Goal: Transaction & Acquisition: Purchase product/service

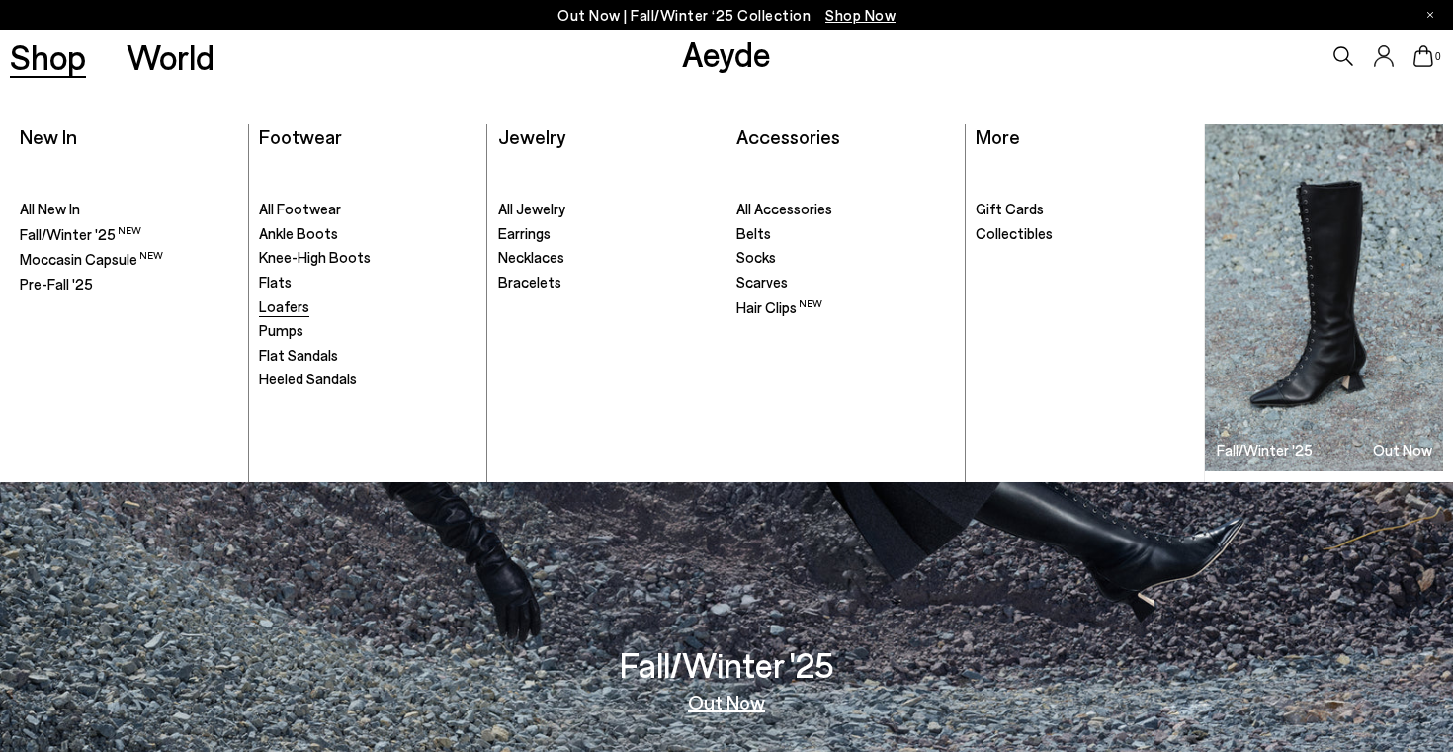
click at [286, 303] on span "Loafers" at bounding box center [284, 306] width 50 height 18
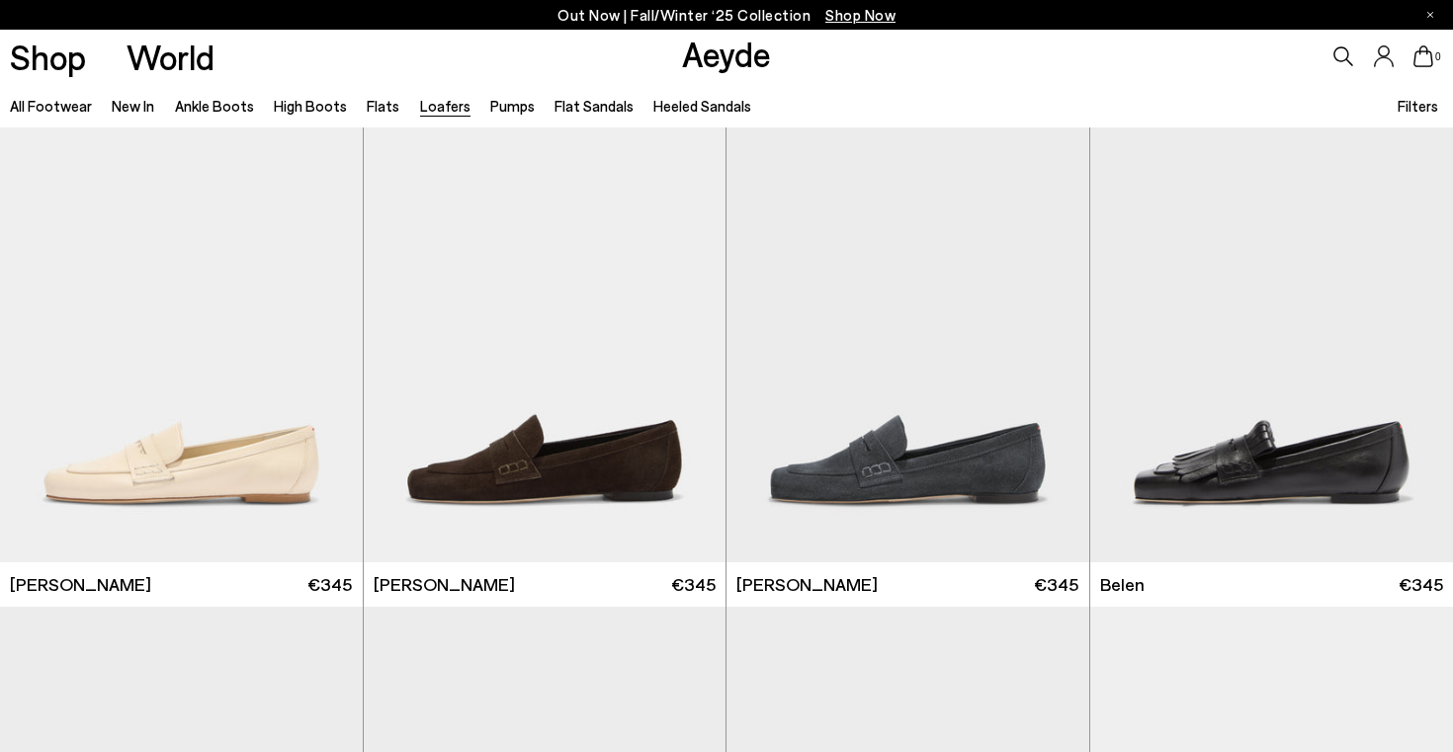
scroll to position [522, 0]
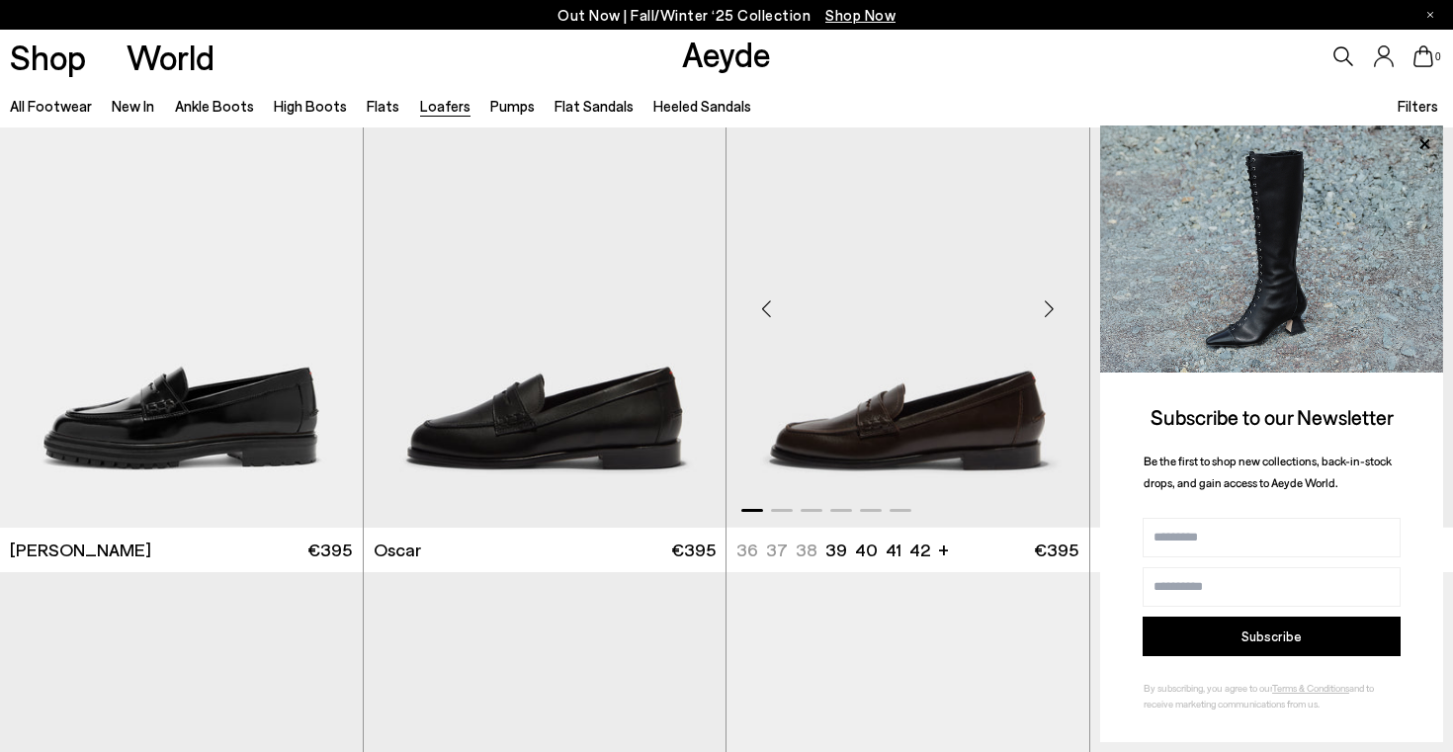
scroll to position [1554, 0]
click at [693, 306] on div "Next slide" at bounding box center [685, 308] width 59 height 59
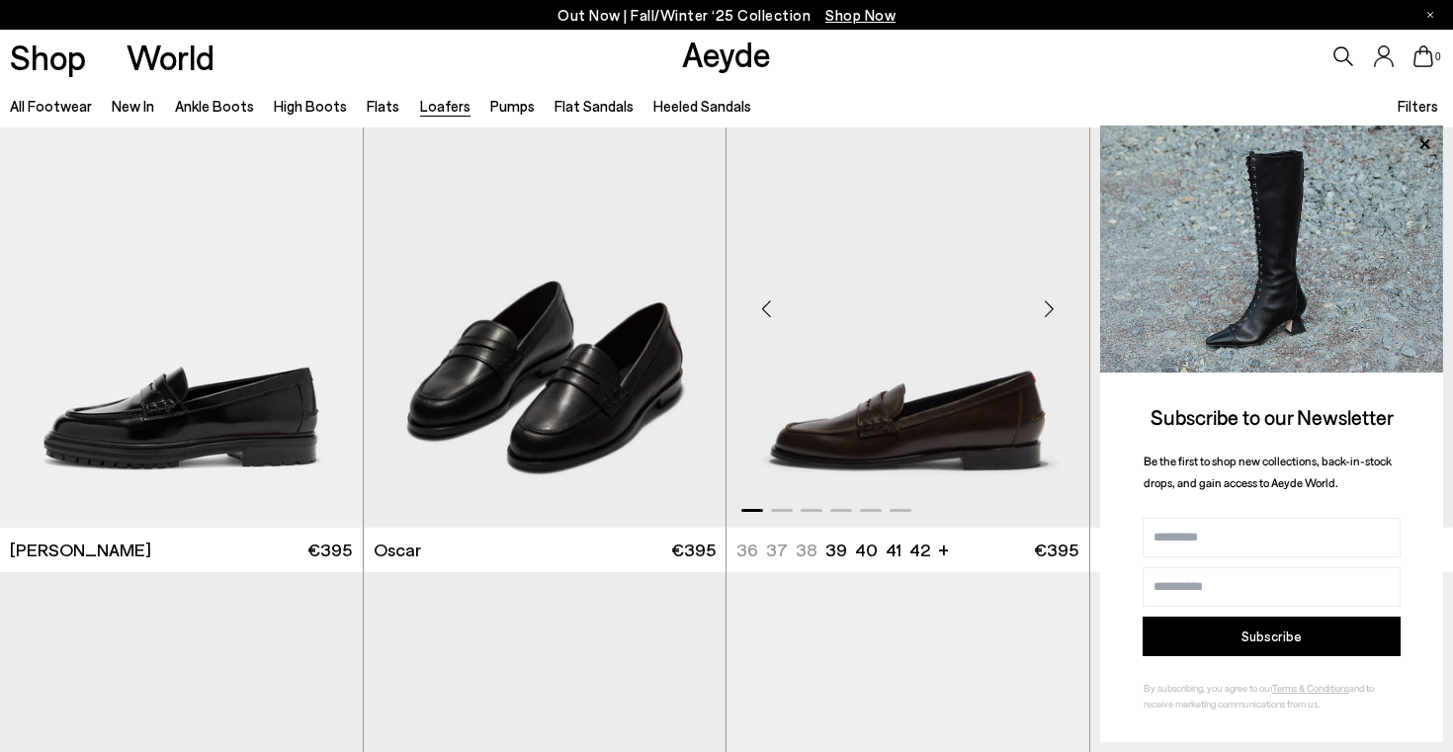
click at [1053, 312] on div "Next slide" at bounding box center [1049, 308] width 59 height 59
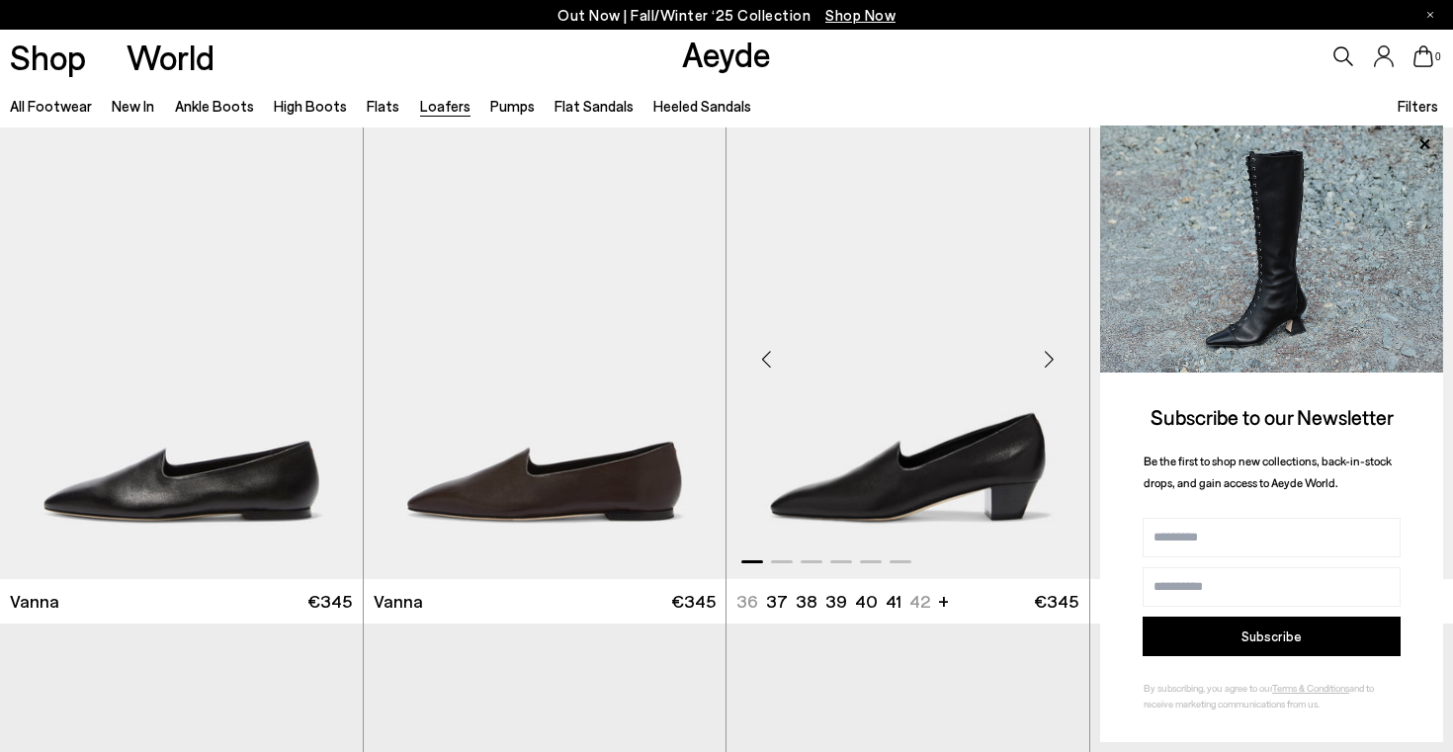
scroll to position [3006, 0]
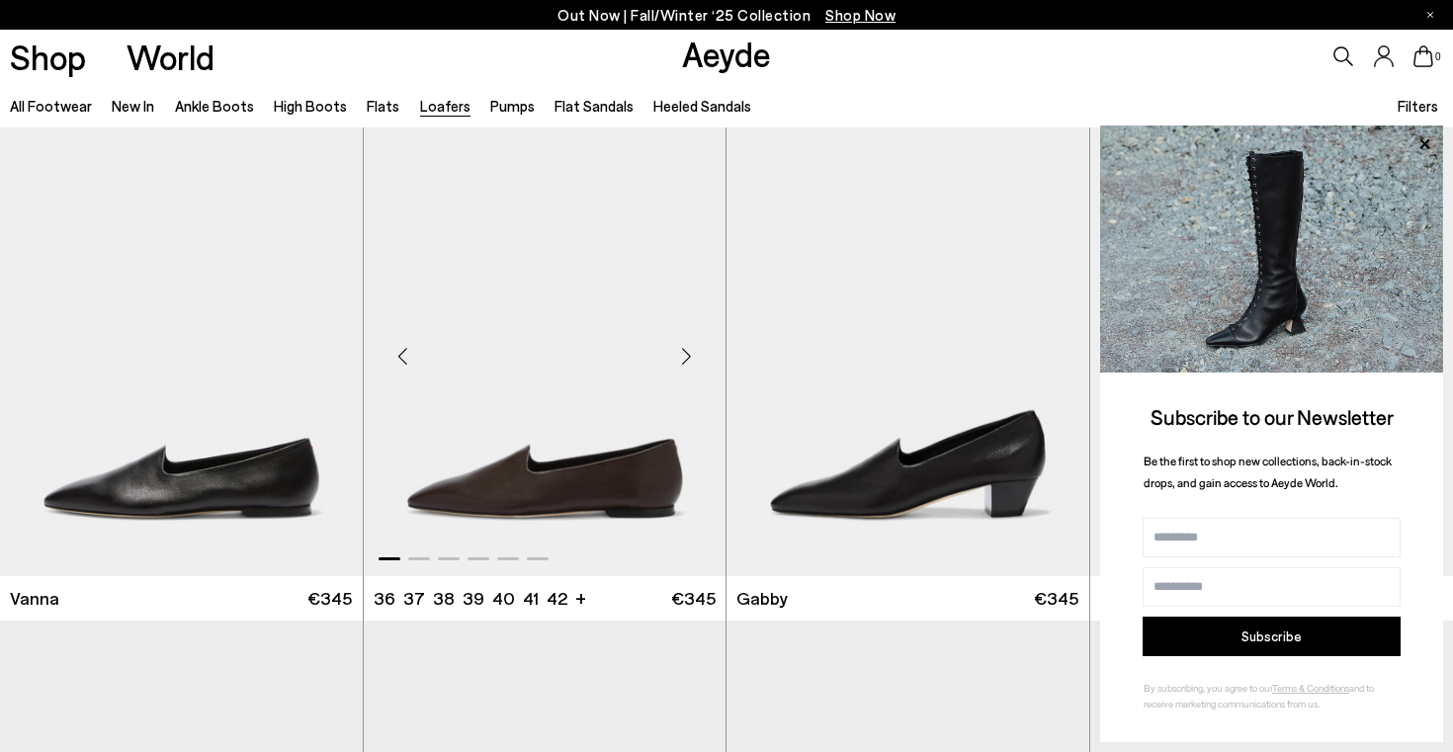
click at [687, 366] on div "Next slide" at bounding box center [685, 355] width 59 height 59
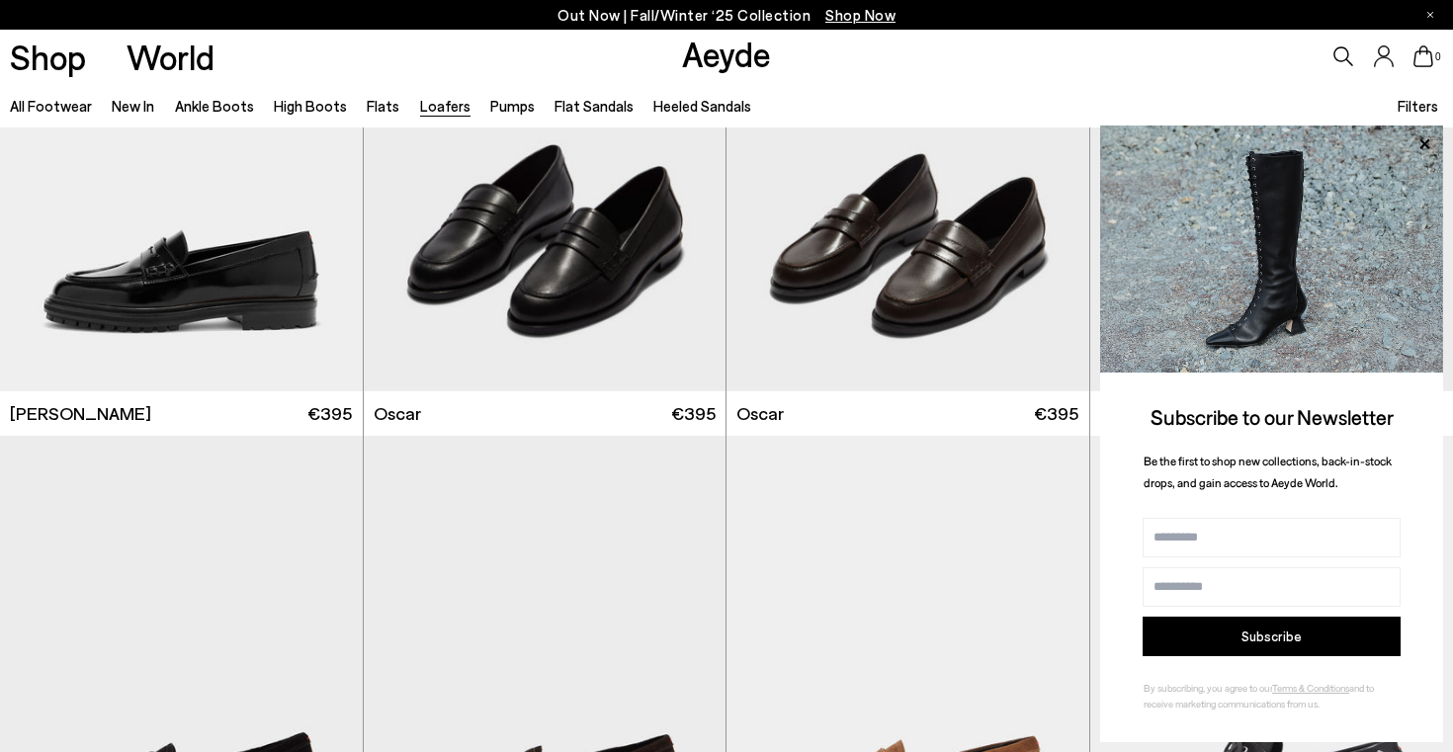
scroll to position [1699, 0]
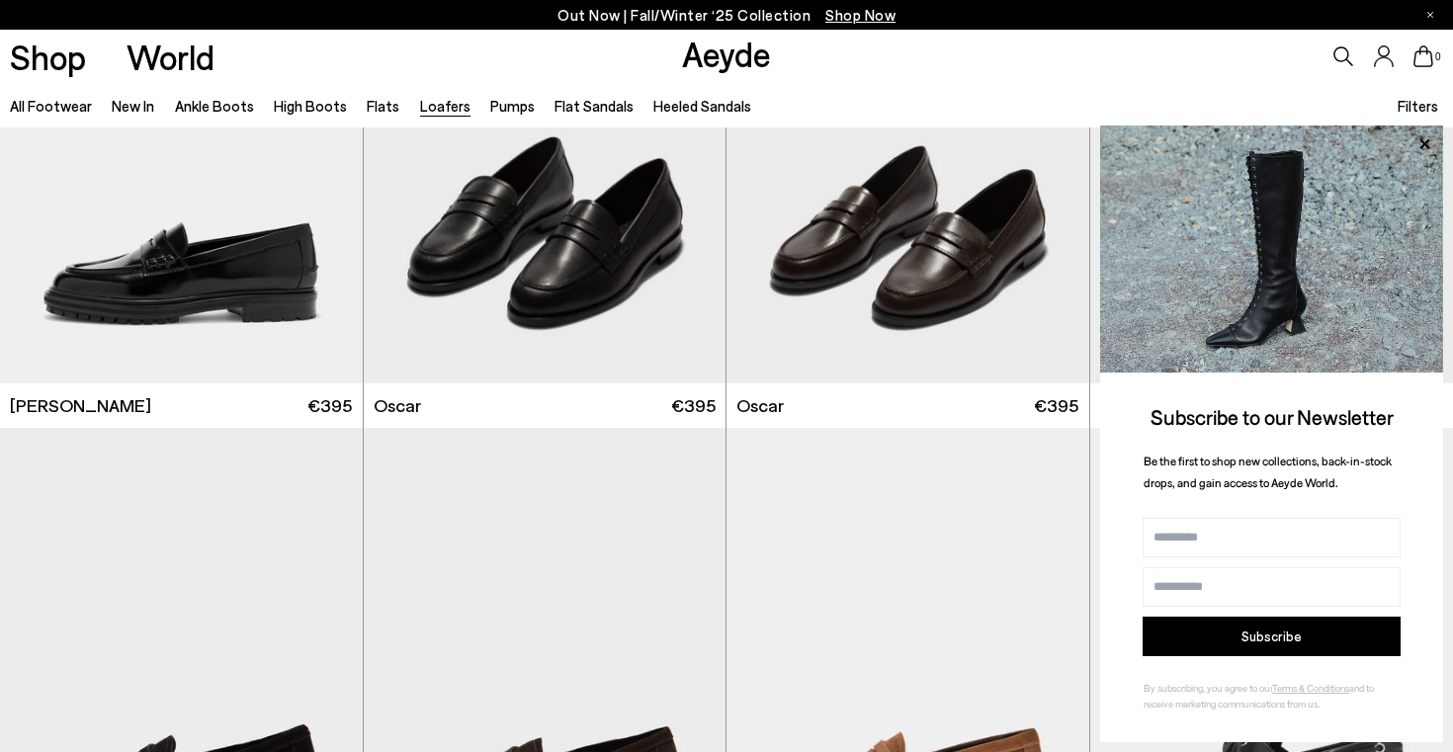
click at [1422, 147] on icon at bounding box center [1424, 143] width 10 height 10
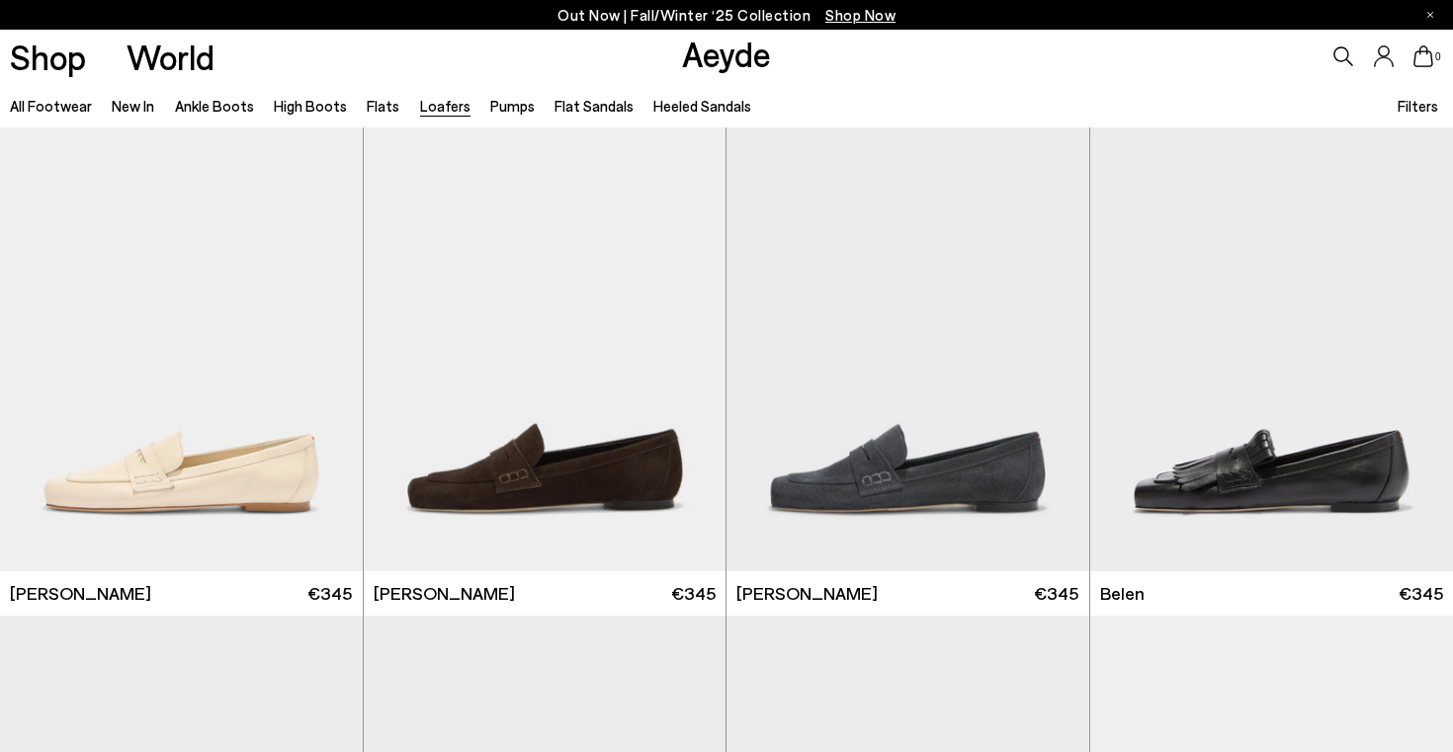
scroll to position [518, 0]
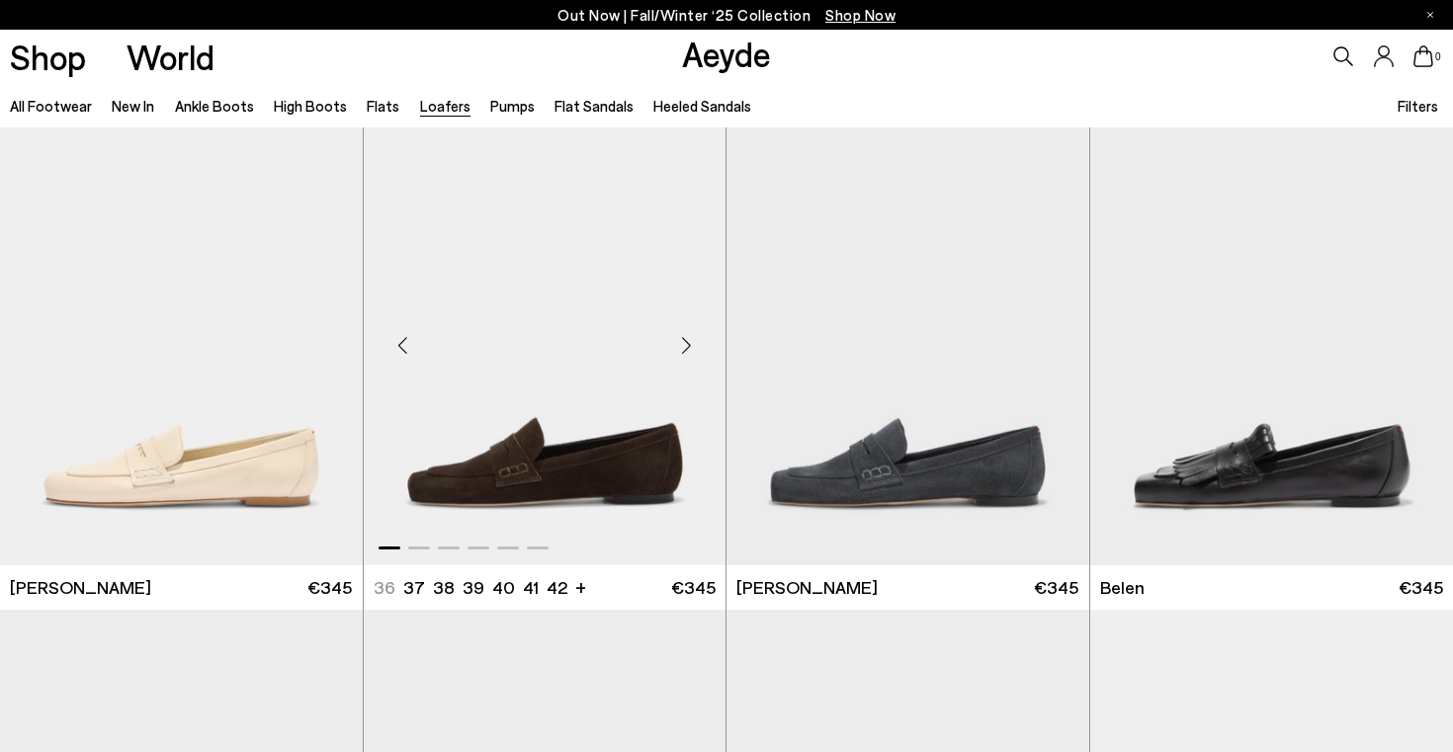
click at [691, 345] on div "Next slide" at bounding box center [685, 344] width 59 height 59
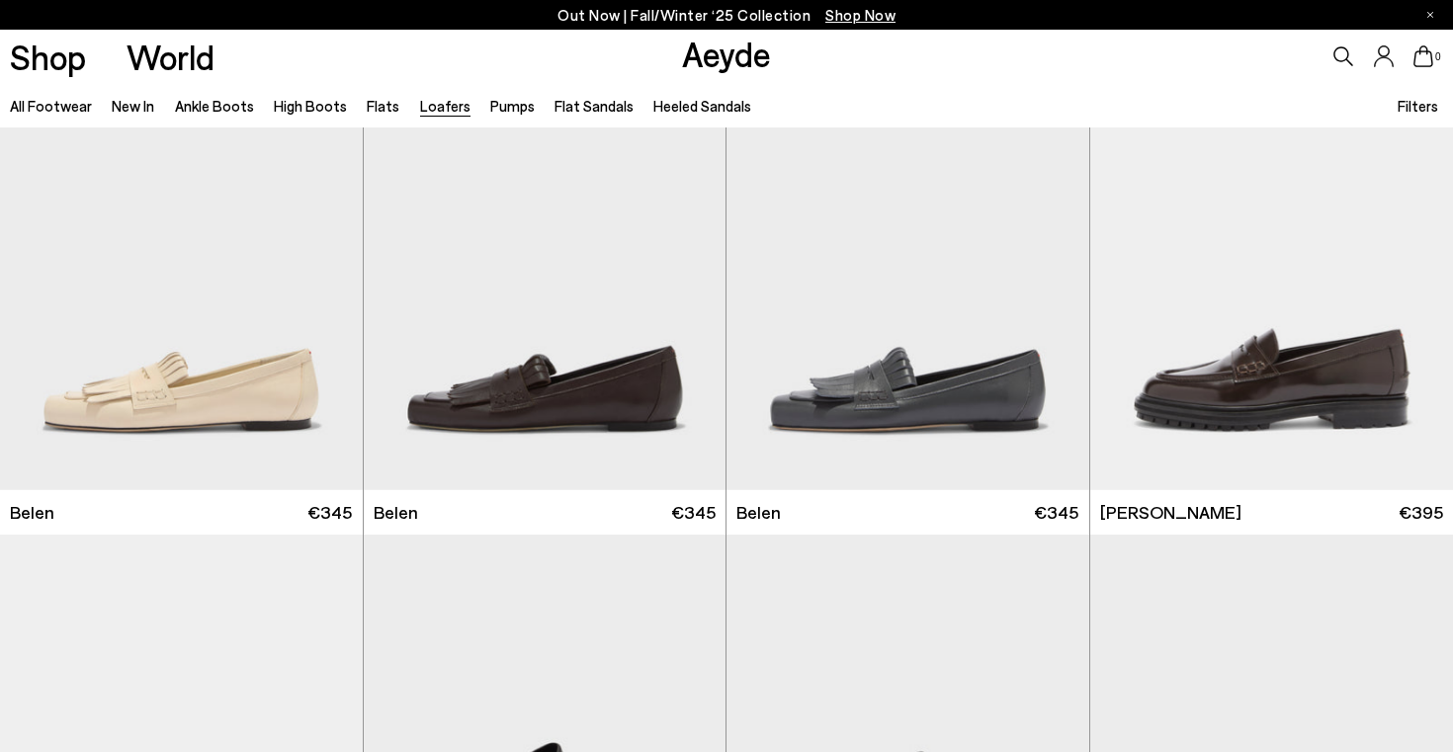
scroll to position [1100, 0]
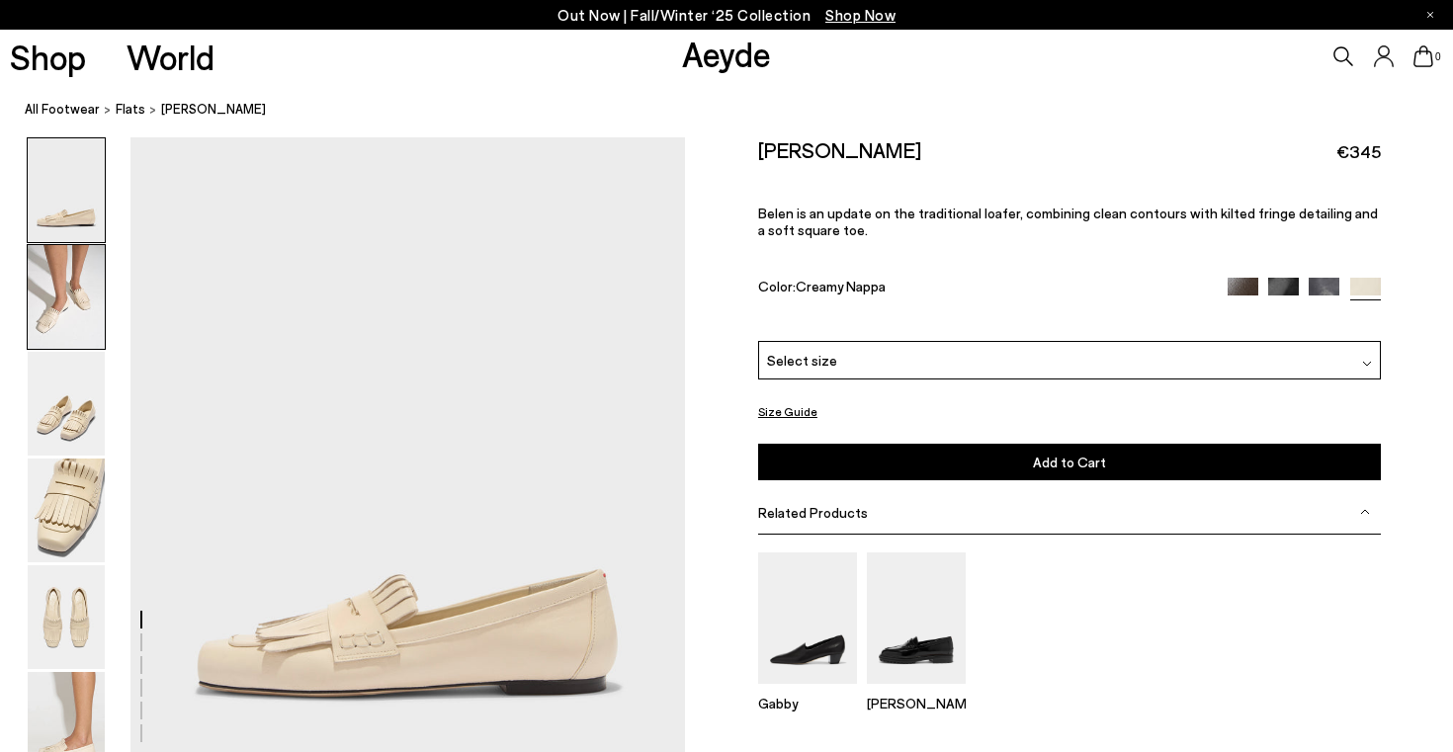
click at [71, 309] on img at bounding box center [66, 297] width 77 height 104
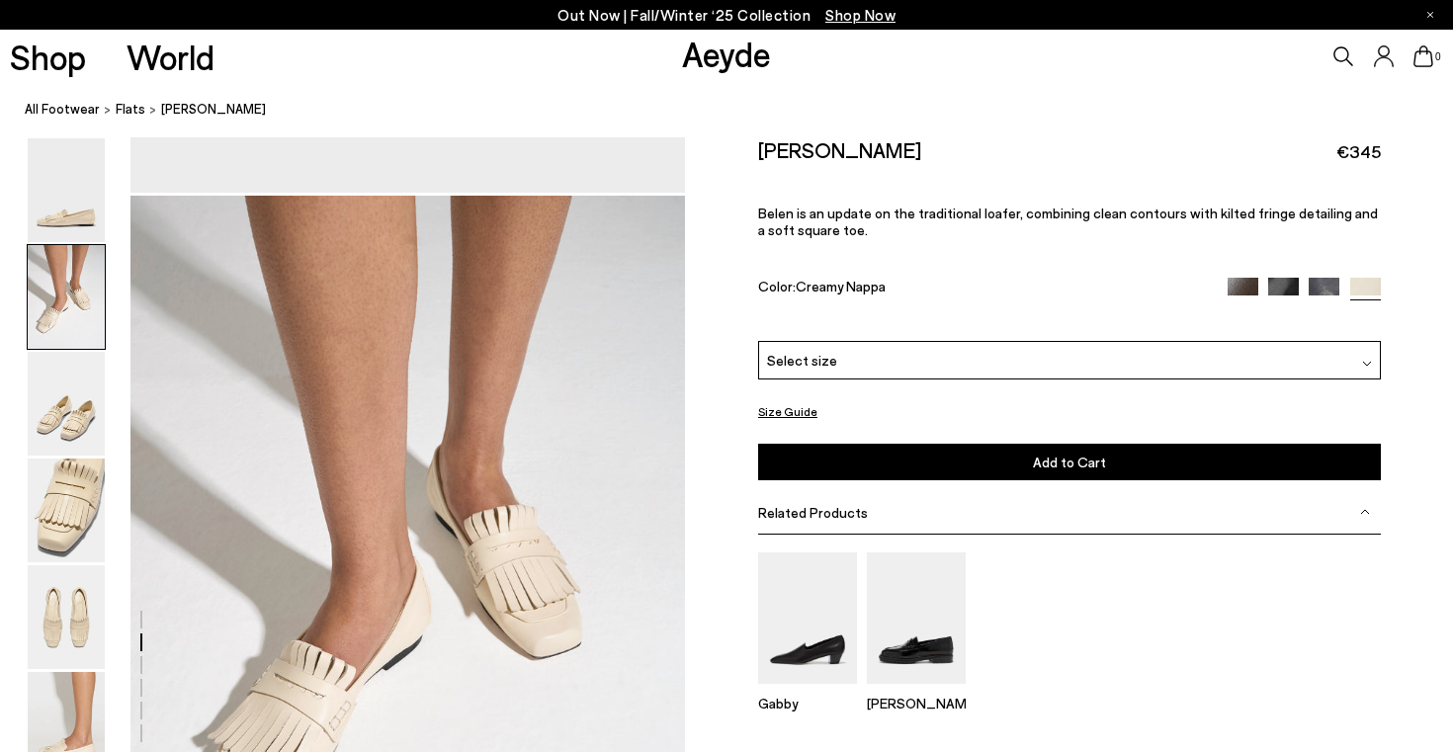
scroll to position [743, 0]
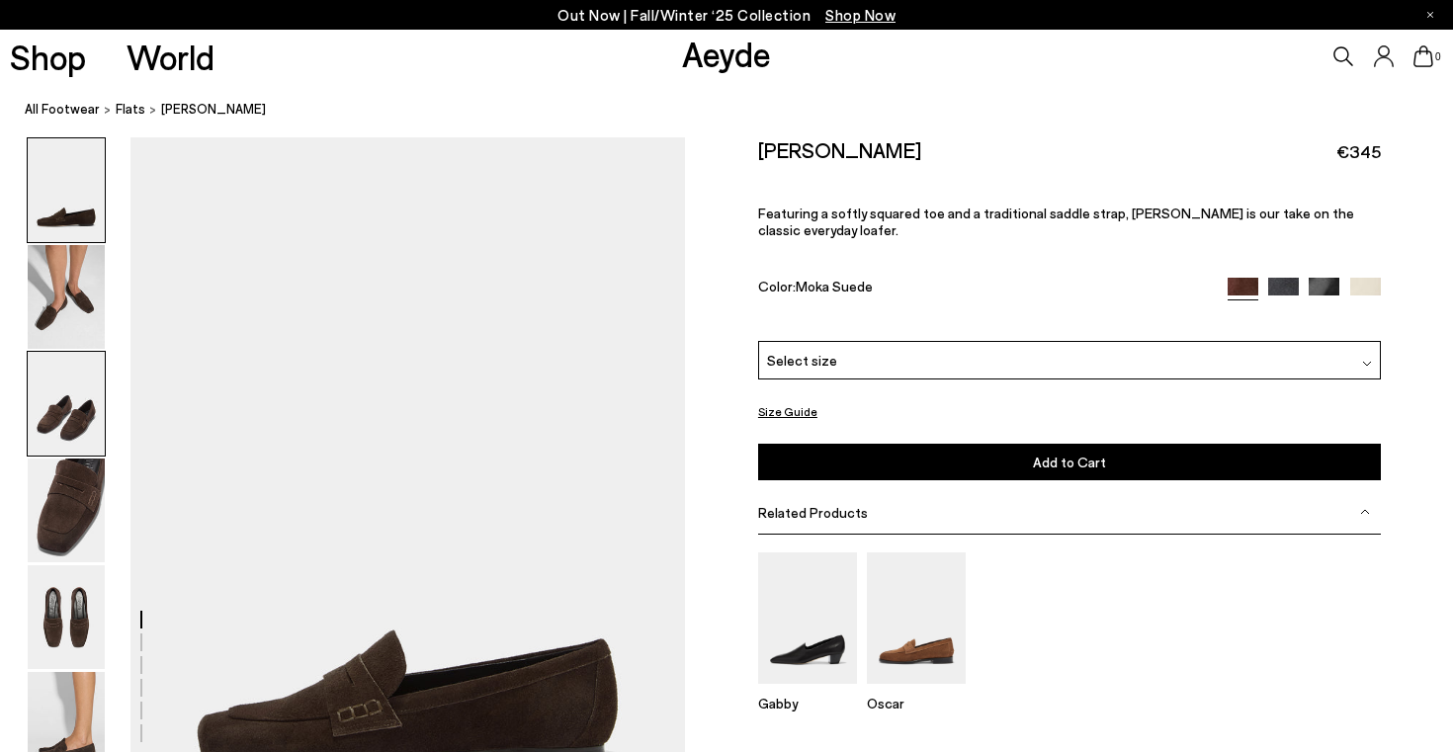
click at [87, 391] on img at bounding box center [66, 404] width 77 height 104
